Goal: Find contact information: Find contact information

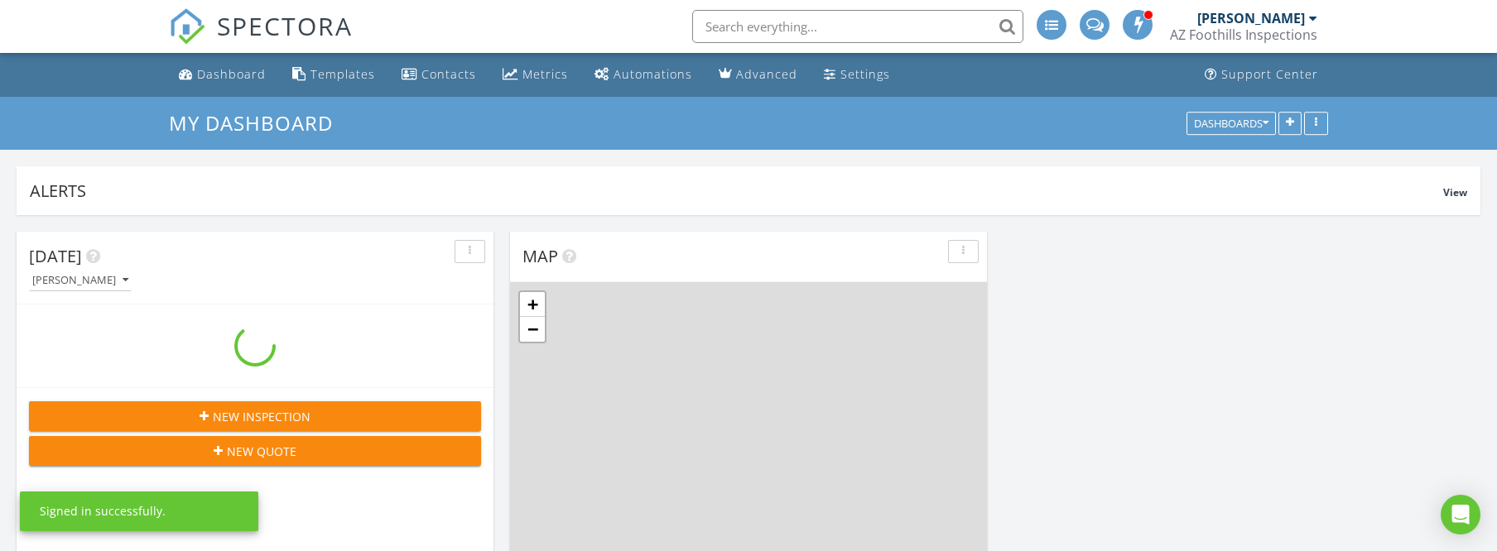
scroll to position [1507, 1497]
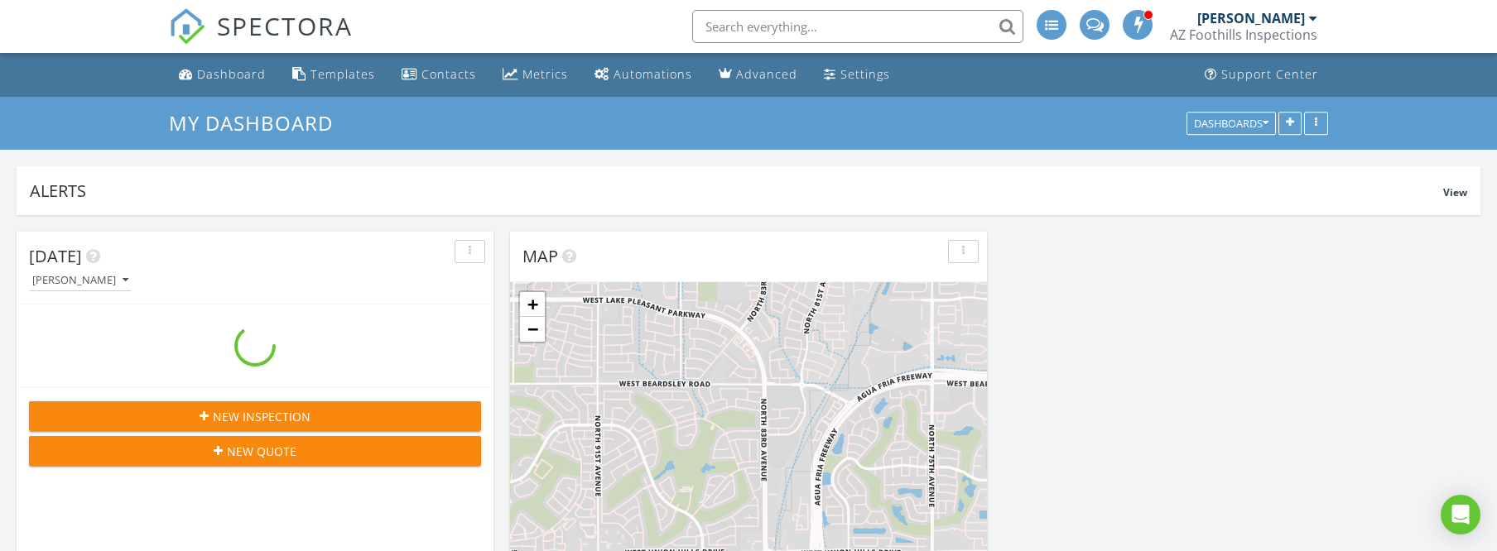
scroll to position [1507, 1497]
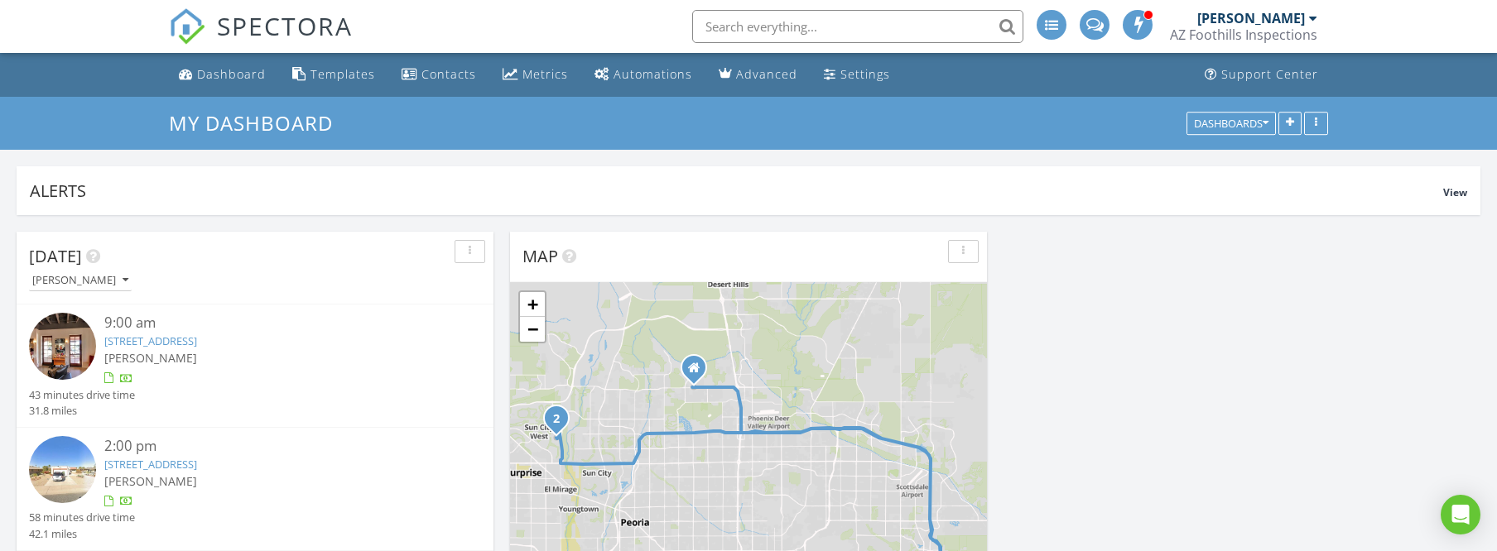
click at [197, 343] on link "4310 N 75th St, Scottsdale, AZ 85251" at bounding box center [150, 341] width 93 height 15
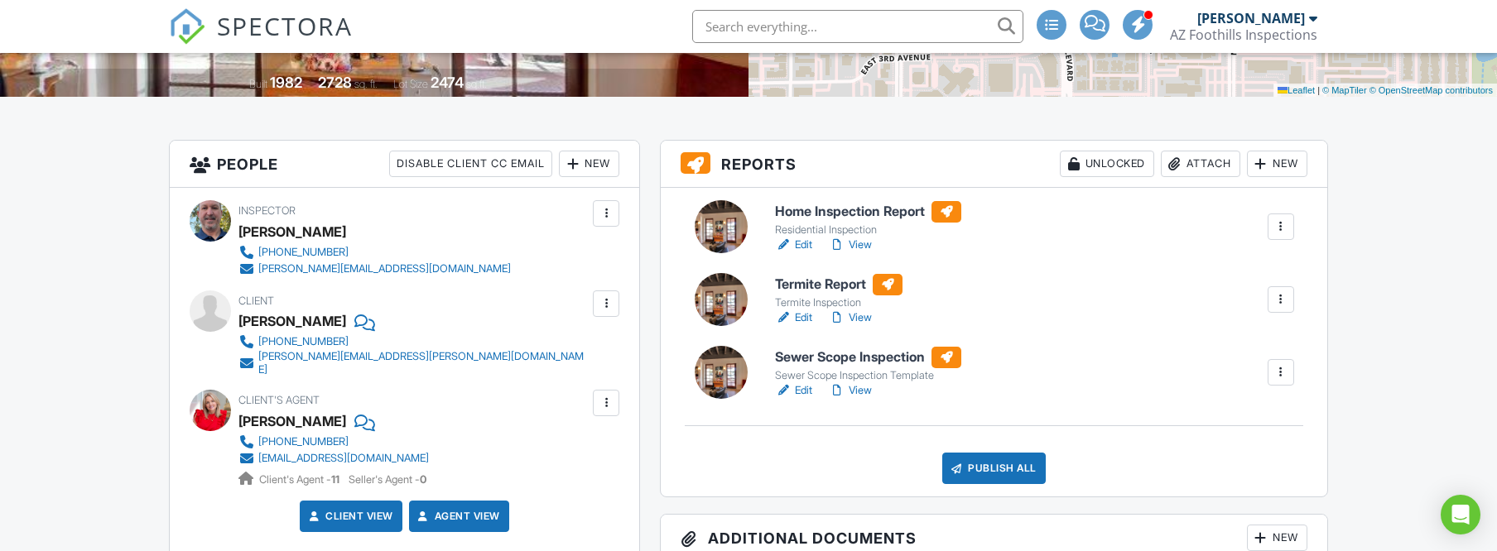
scroll to position [348, 0]
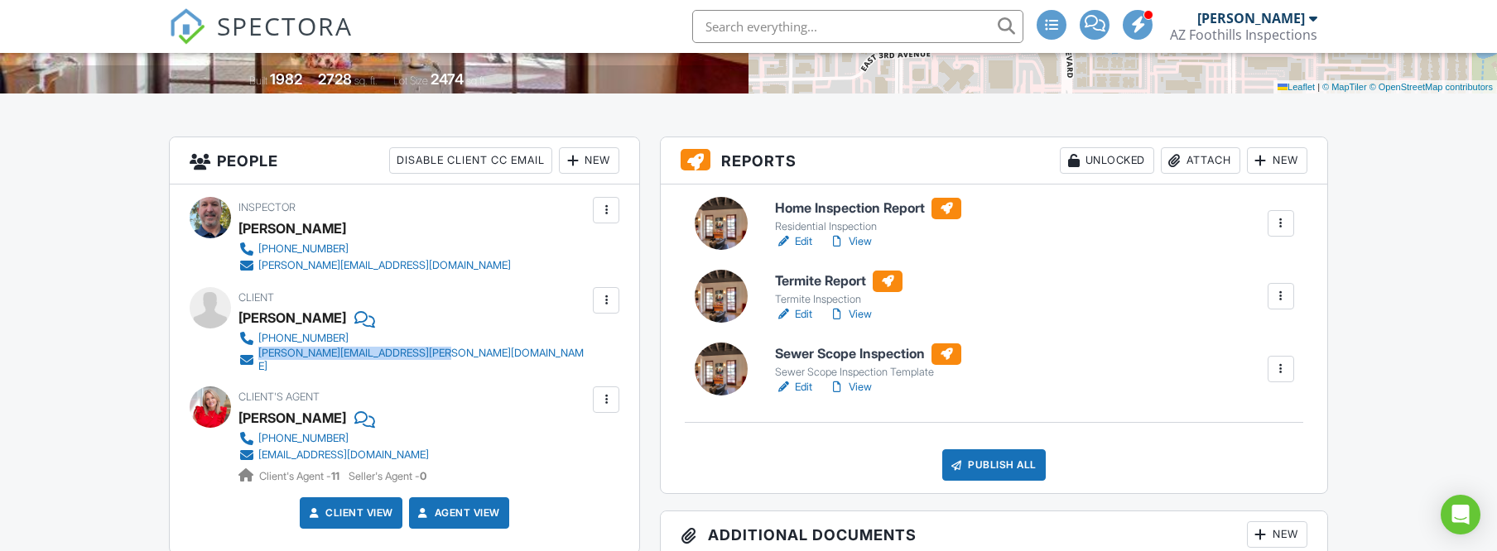
drag, startPoint x: 428, startPoint y: 357, endPoint x: 259, endPoint y: 358, distance: 168.9
click at [259, 358] on div "[PHONE_NUMBER] [PERSON_NAME][EMAIL_ADDRESS][PERSON_NAME][DOMAIN_NAME]" at bounding box center [419, 351] width 363 height 43
copy div "[PERSON_NAME][EMAIL_ADDRESS][PERSON_NAME][DOMAIN_NAME]"
click at [804, 387] on link "Edit" at bounding box center [793, 387] width 37 height 17
